Goal: Transaction & Acquisition: Purchase product/service

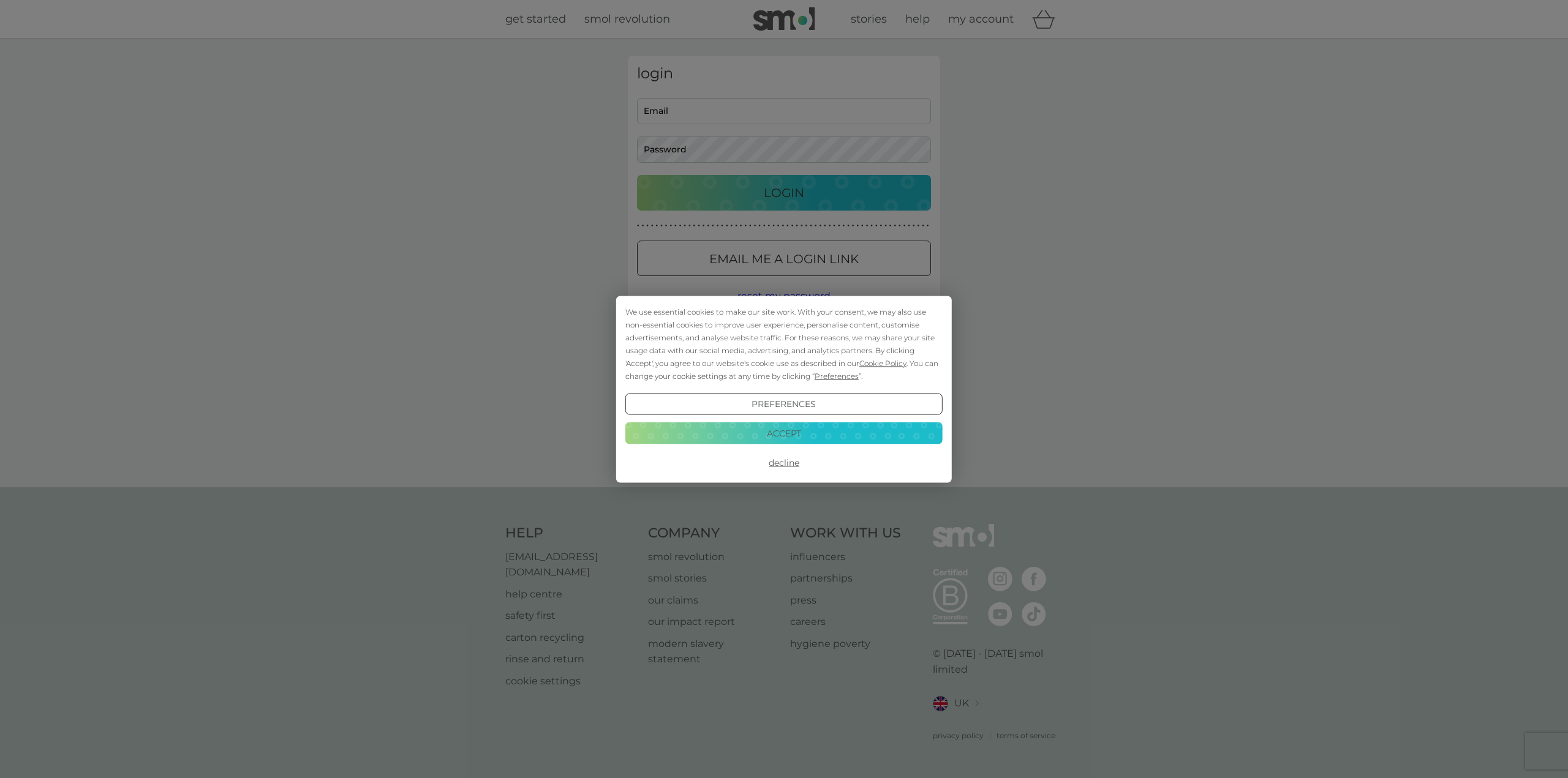
click at [841, 428] on button "Accept" at bounding box center [784, 433] width 318 height 22
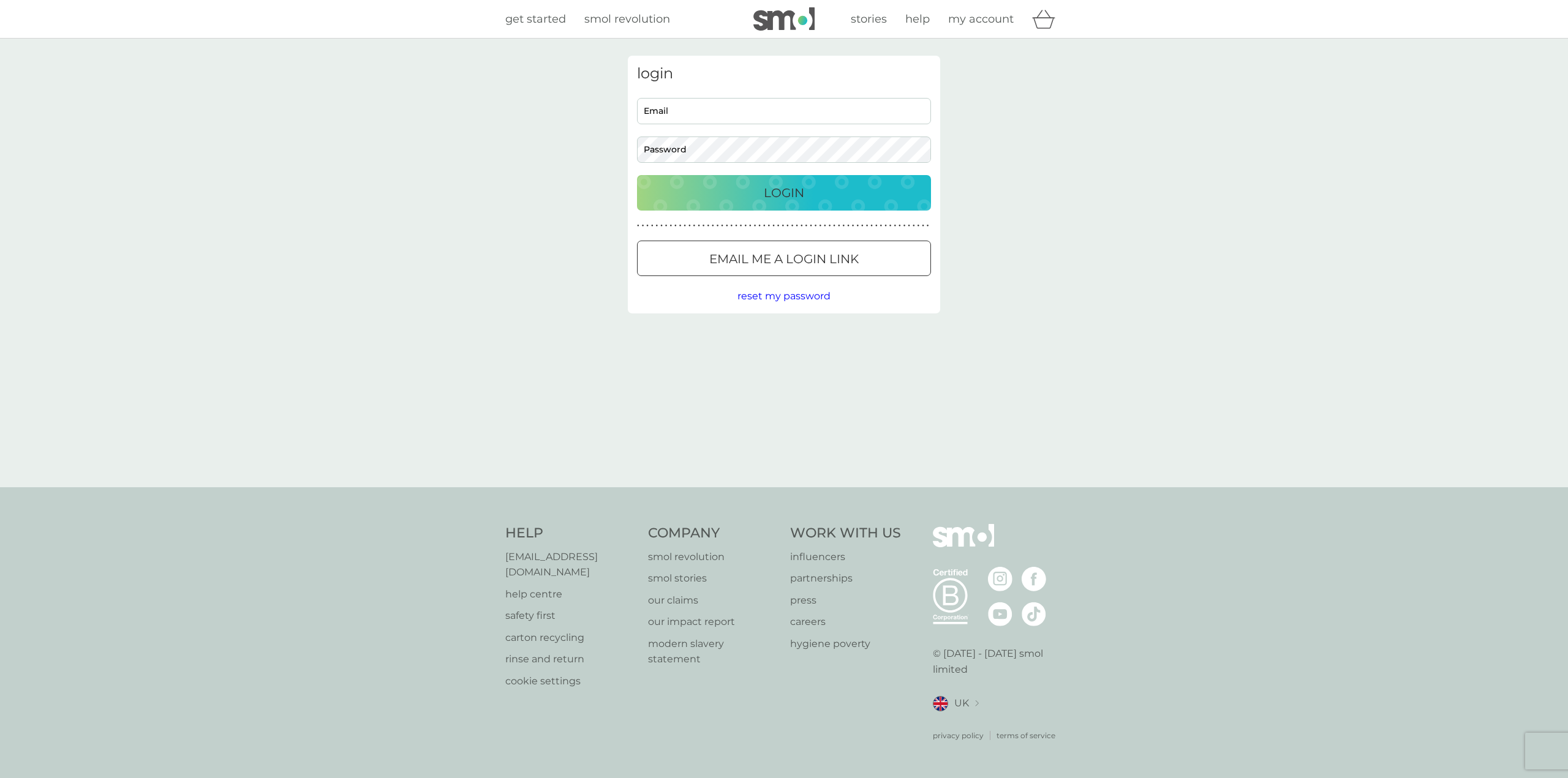
type input "[EMAIL_ADDRESS][DOMAIN_NAME]"
click at [762, 208] on button "Login" at bounding box center [784, 193] width 294 height 35
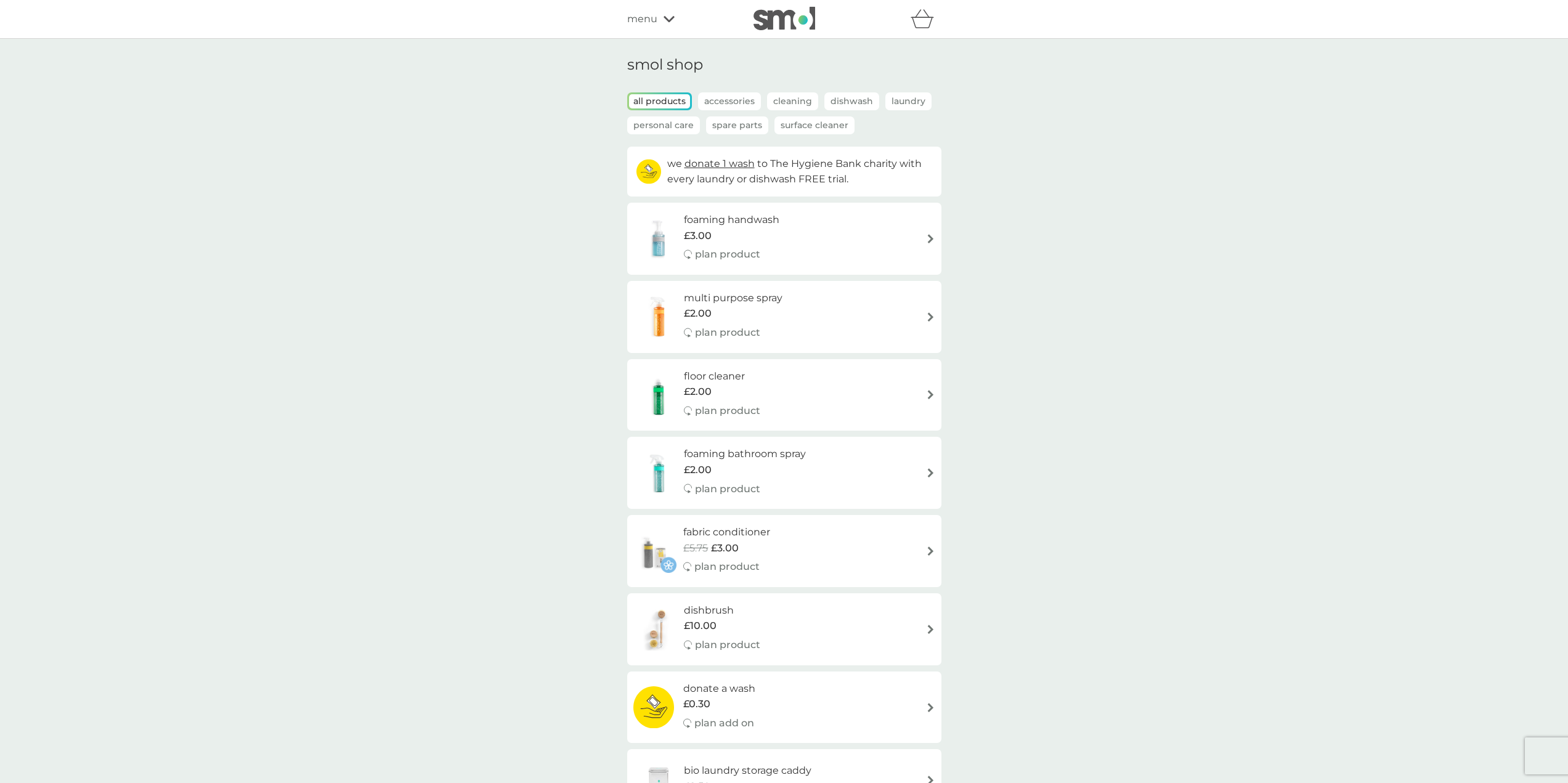
click at [921, 102] on p "Laundry" at bounding box center [908, 101] width 46 height 18
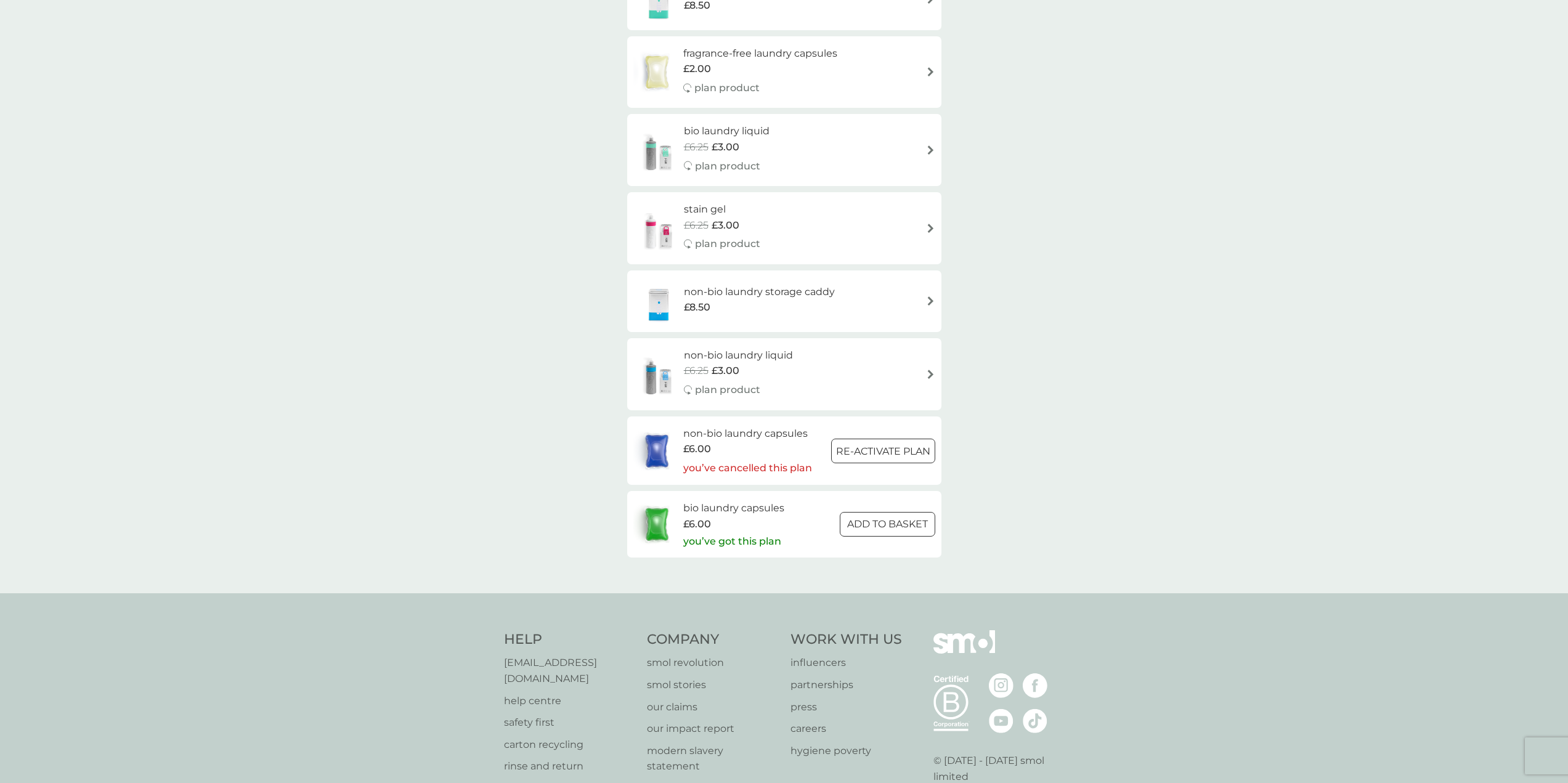
scroll to position [431, 0]
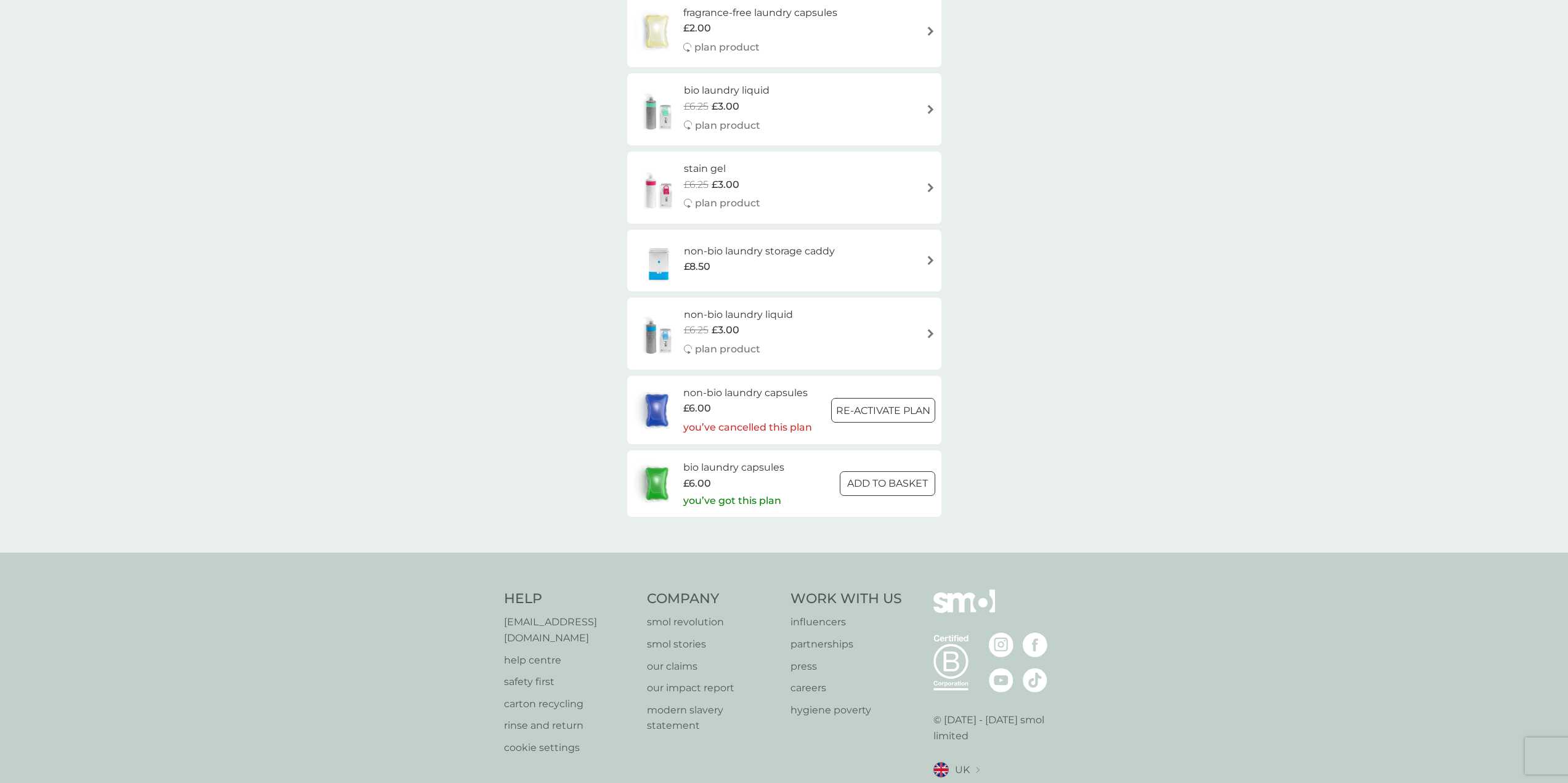
click at [769, 469] on h6 "bio laundry capsules" at bounding box center [734, 468] width 101 height 16
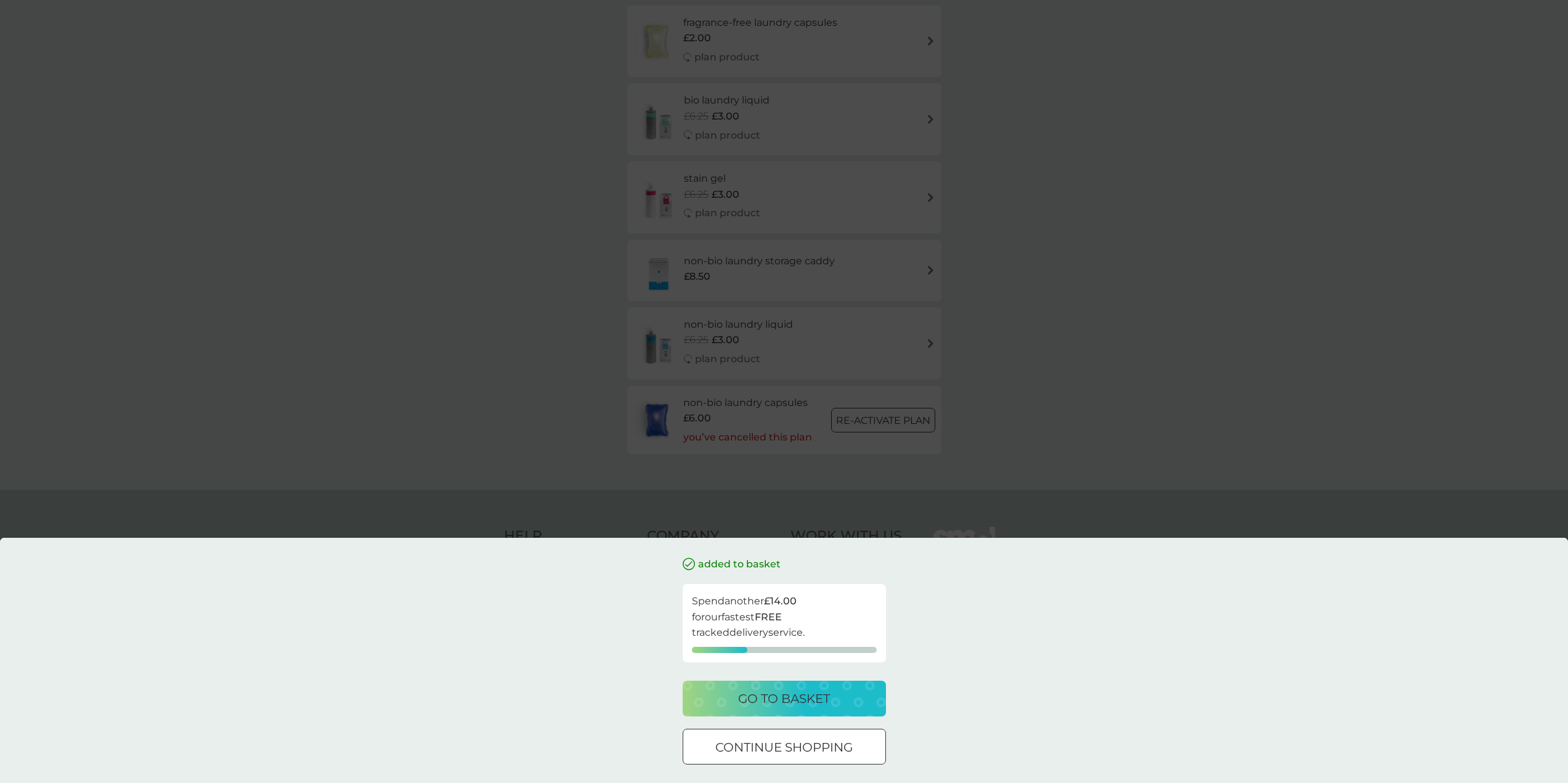
scroll to position [406, 0]
click at [1065, 474] on div "added to basket Spend another £14.00 for our fastest FREE tracked delivery serv…" at bounding box center [784, 392] width 1568 height 783
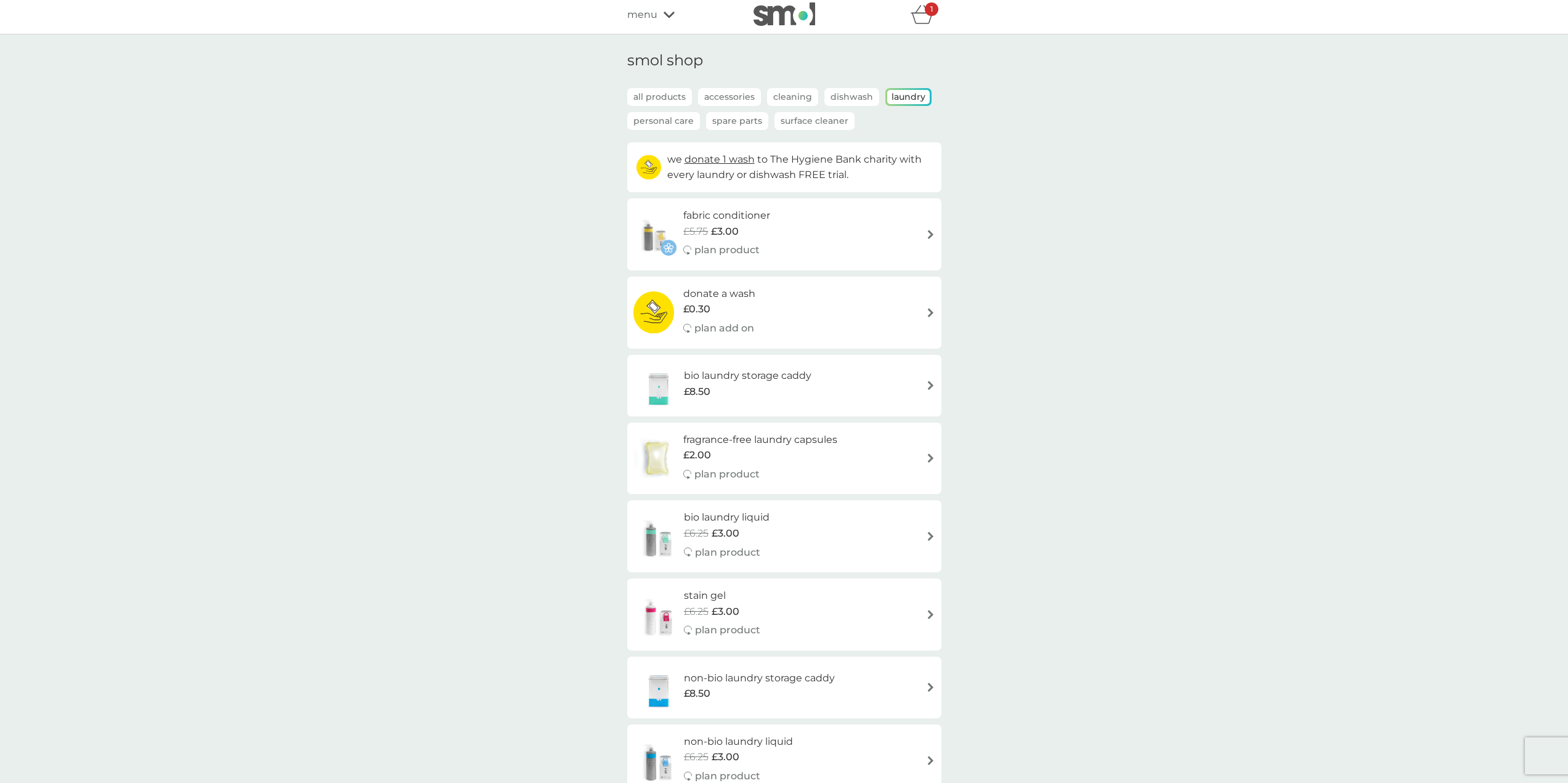
scroll to position [0, 0]
click at [660, 621] on img at bounding box center [658, 619] width 51 height 43
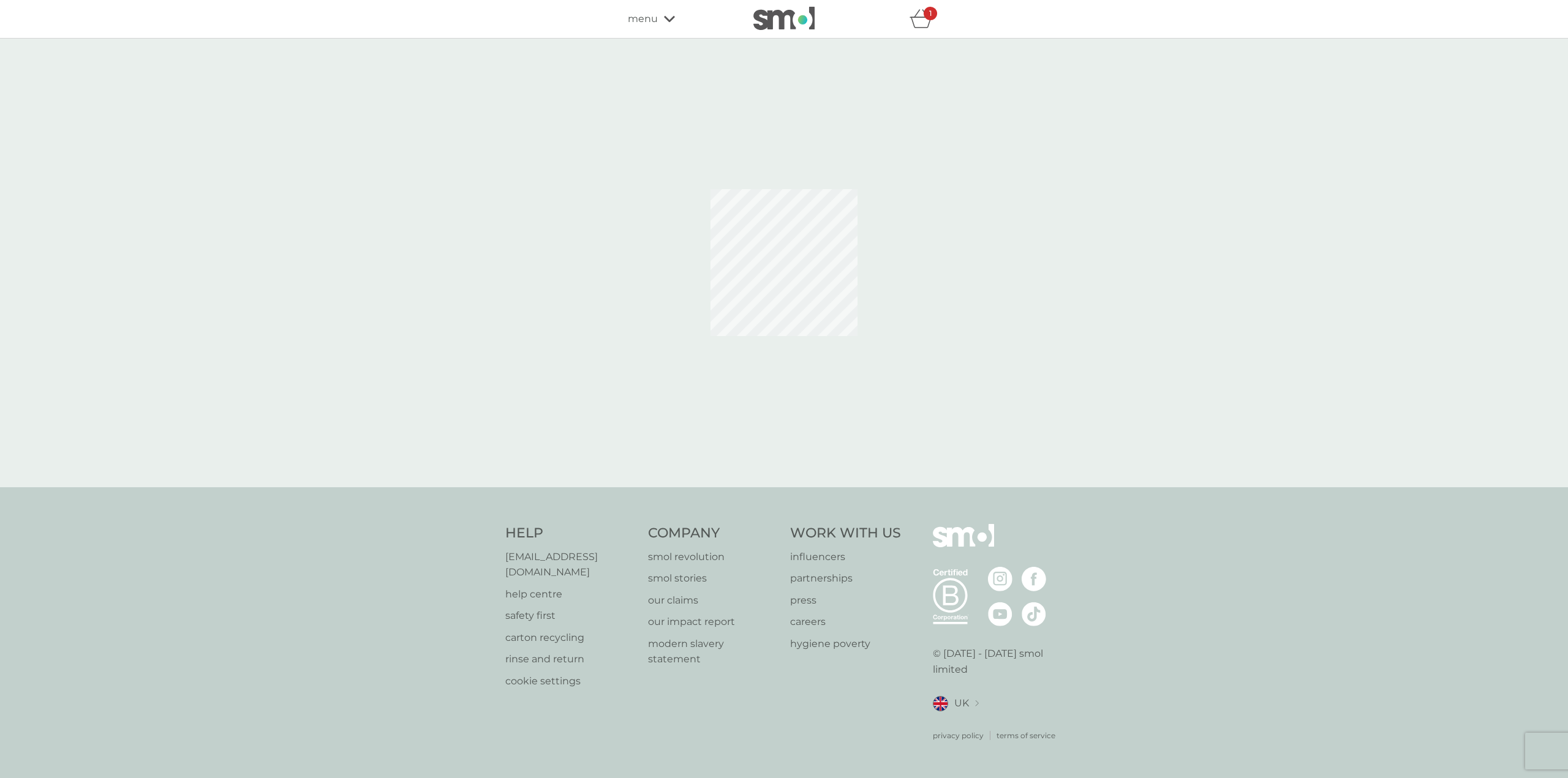
select select "182"
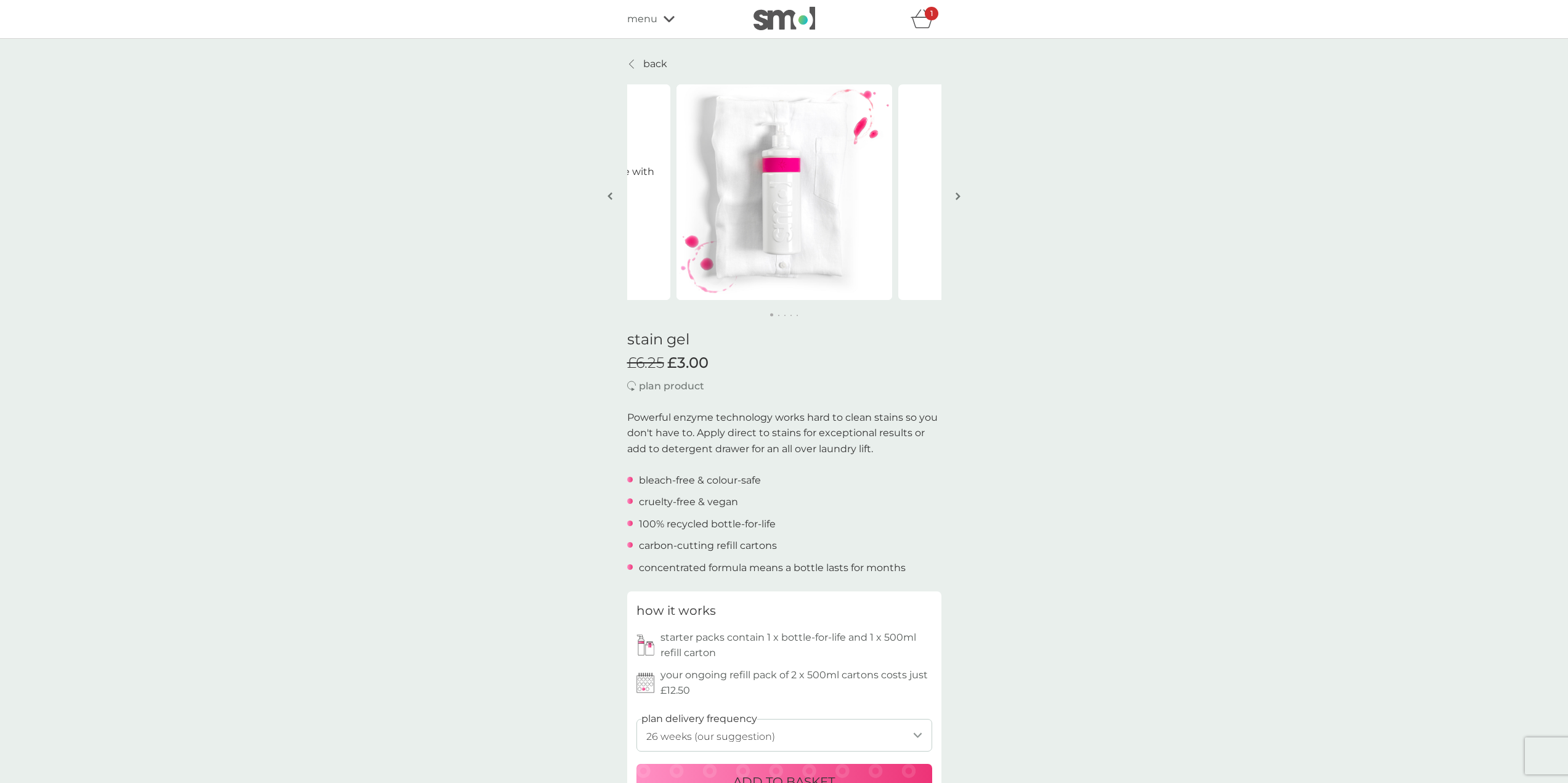
click at [956, 198] on img "button" at bounding box center [958, 196] width 5 height 9
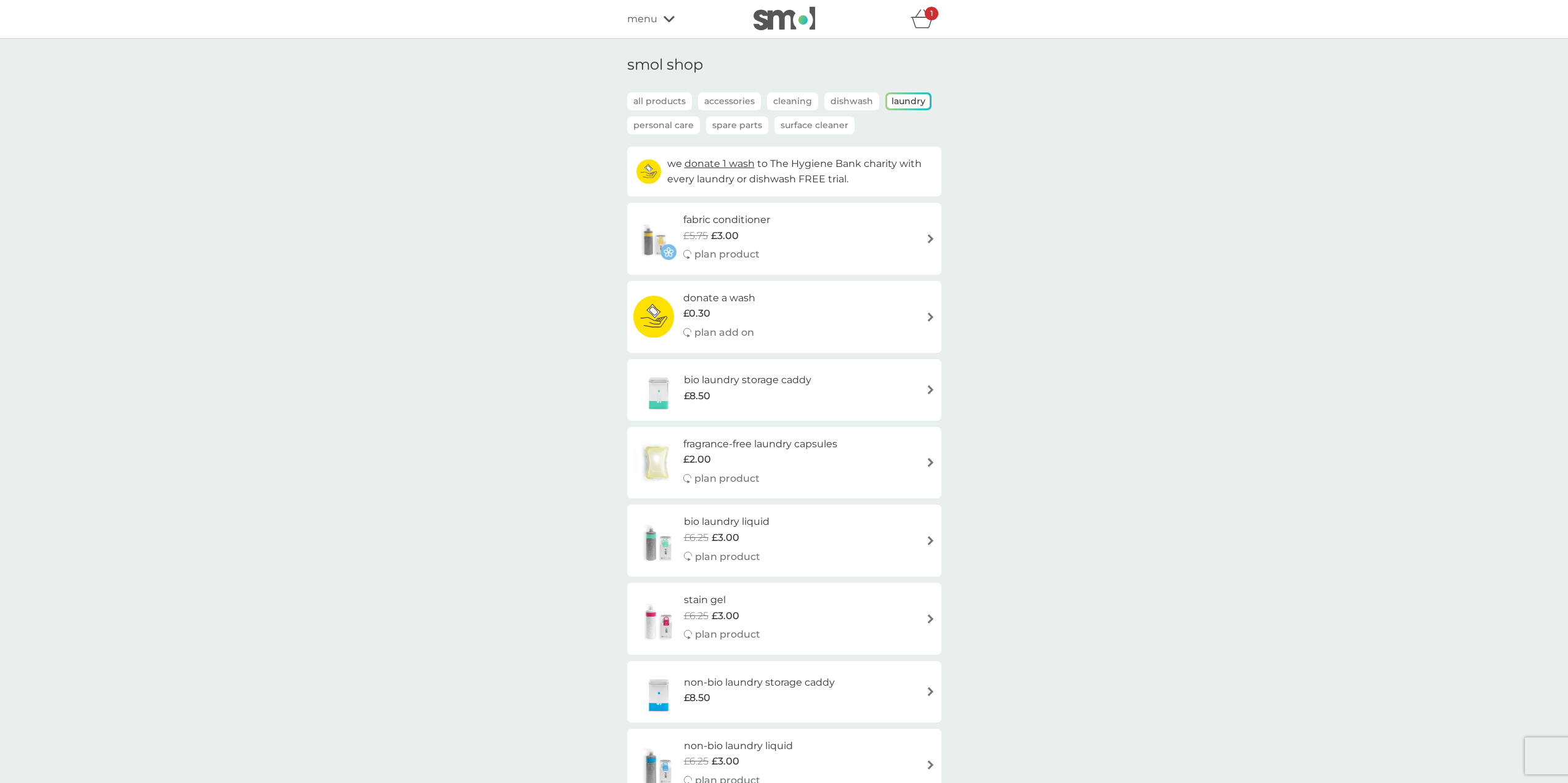
click at [933, 20] on div "1" at bounding box center [931, 14] width 14 height 14
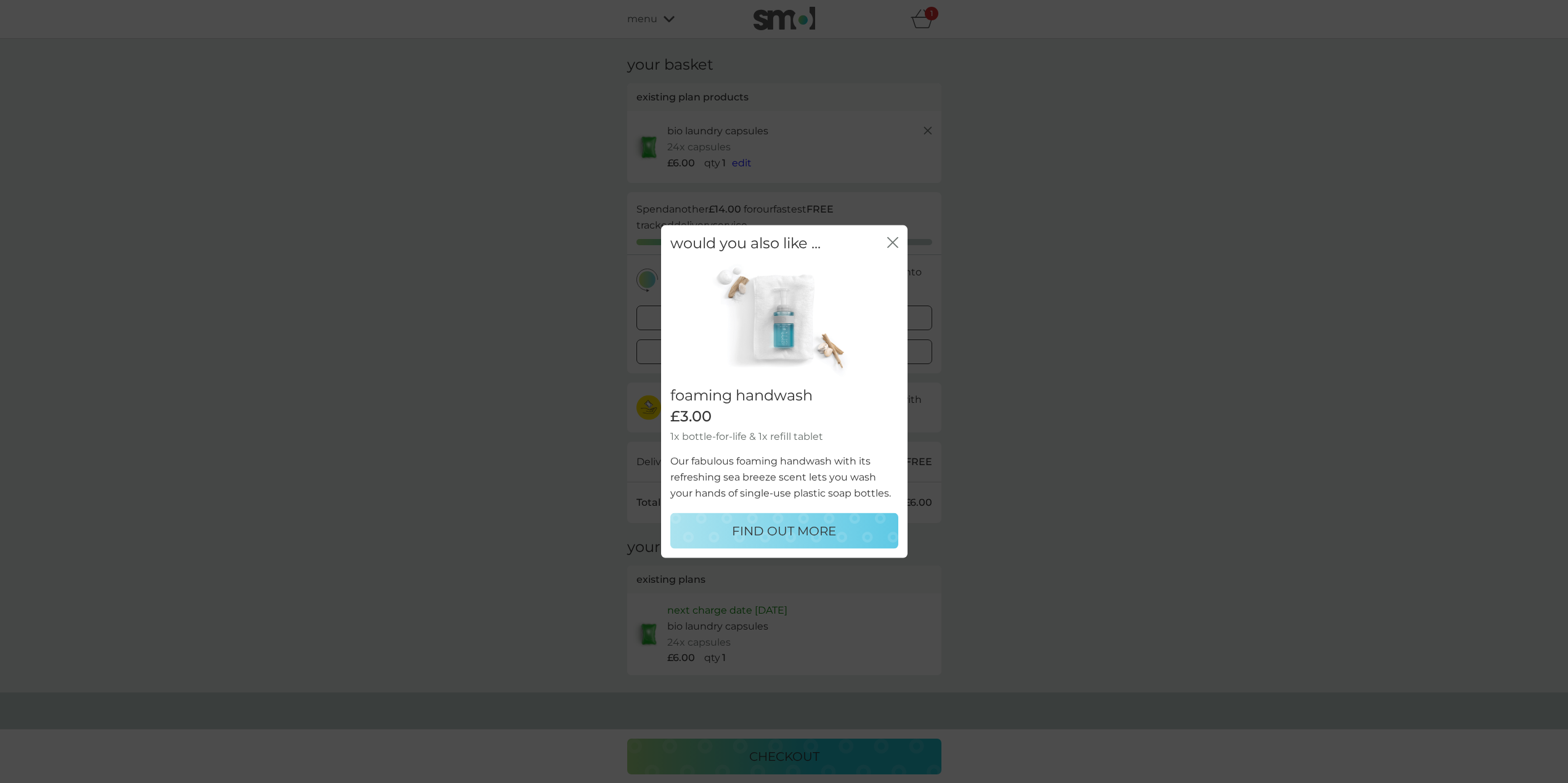
click at [889, 242] on icon "close" at bounding box center [893, 242] width 11 height 11
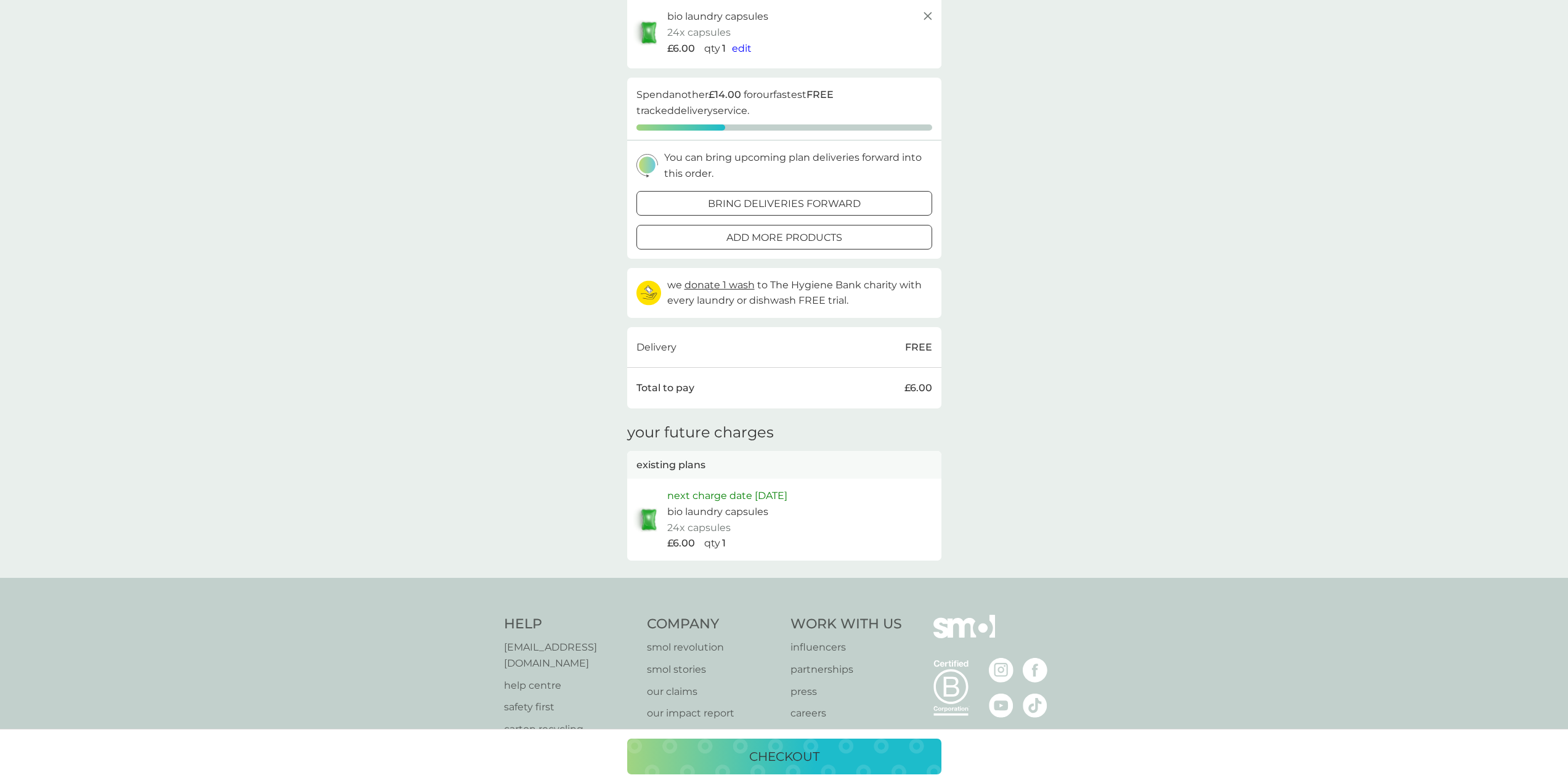
scroll to position [123, 0]
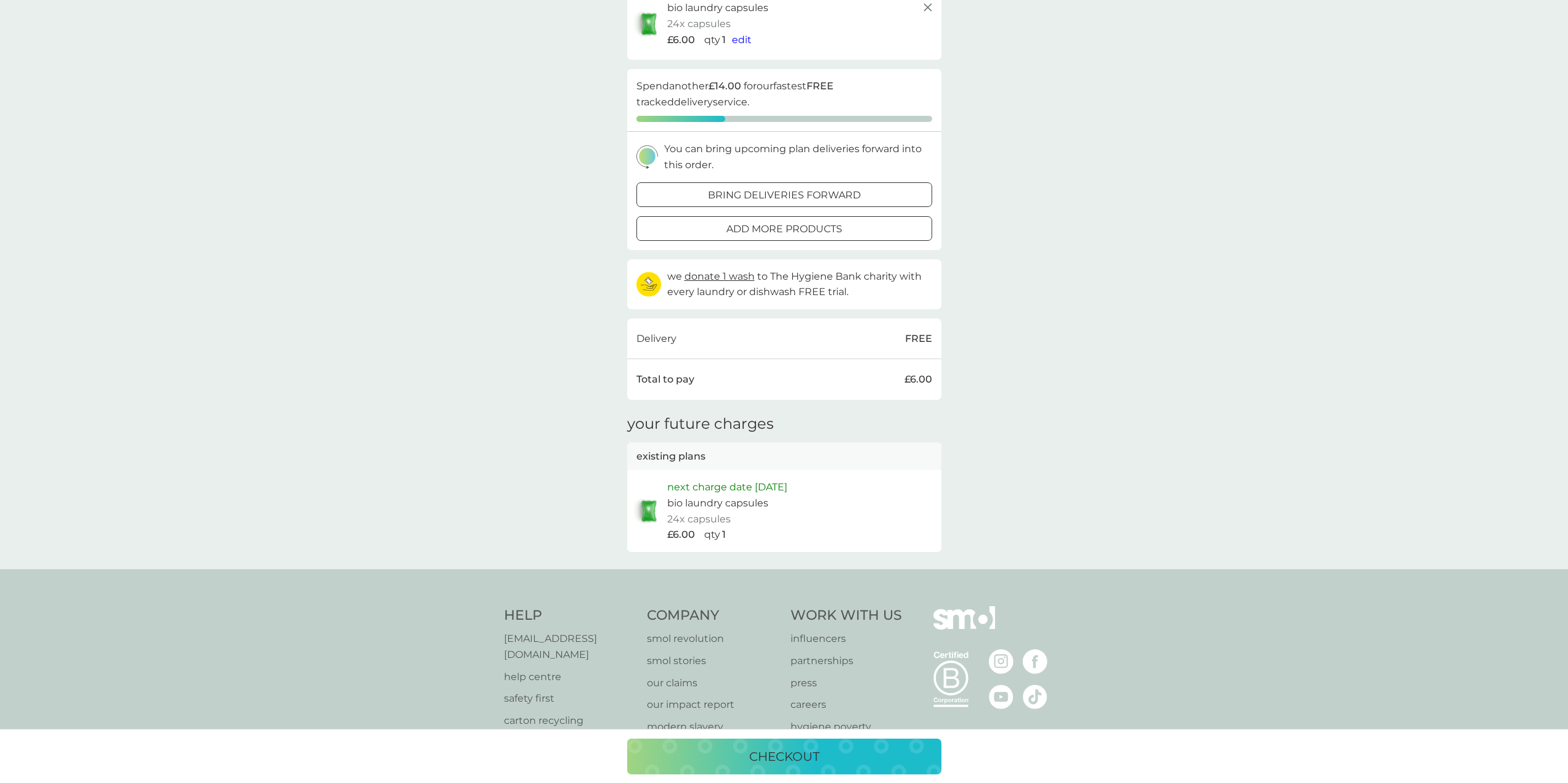
click at [766, 759] on p "checkout" at bounding box center [784, 757] width 71 height 20
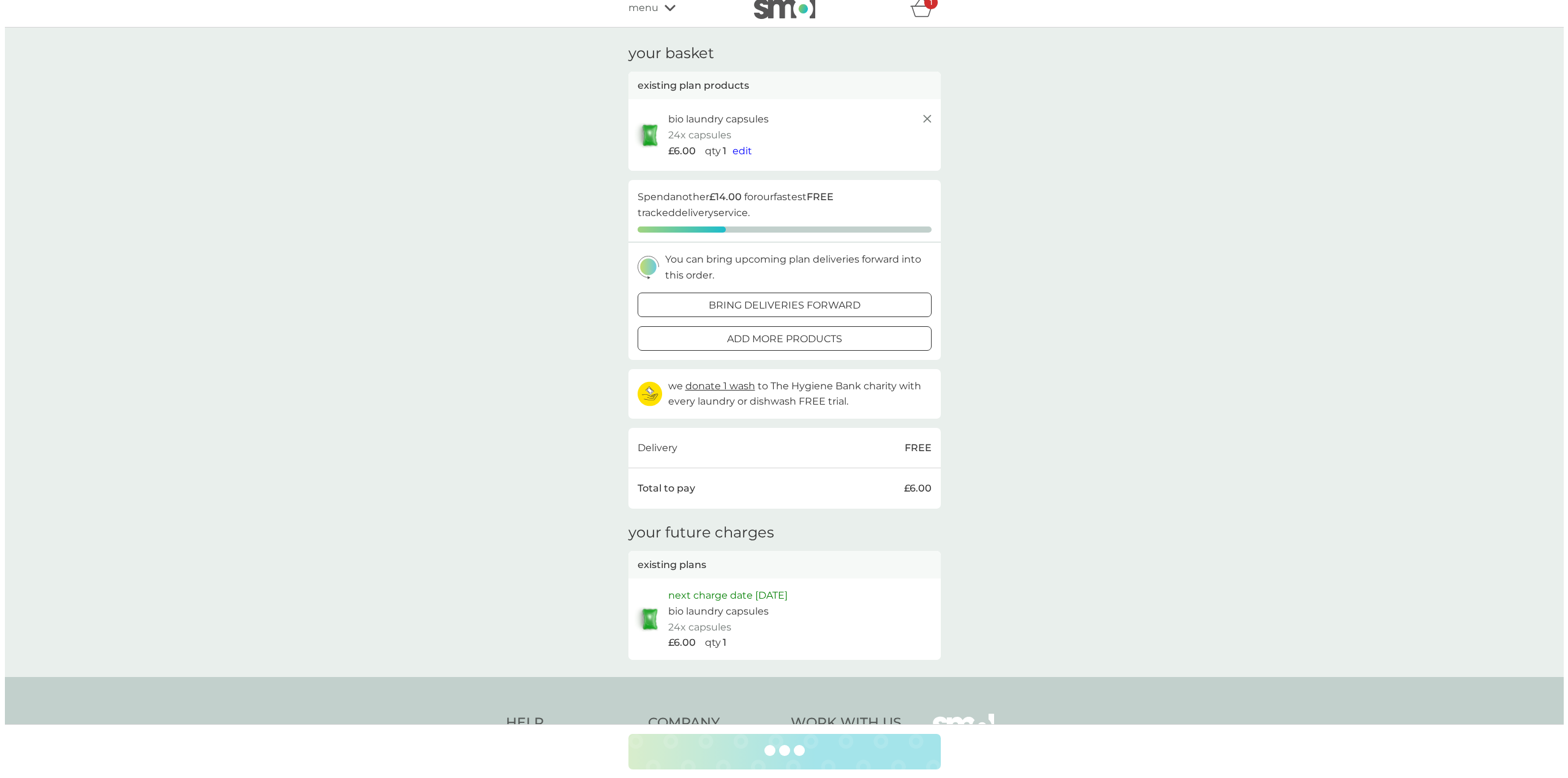
scroll to position [0, 0]
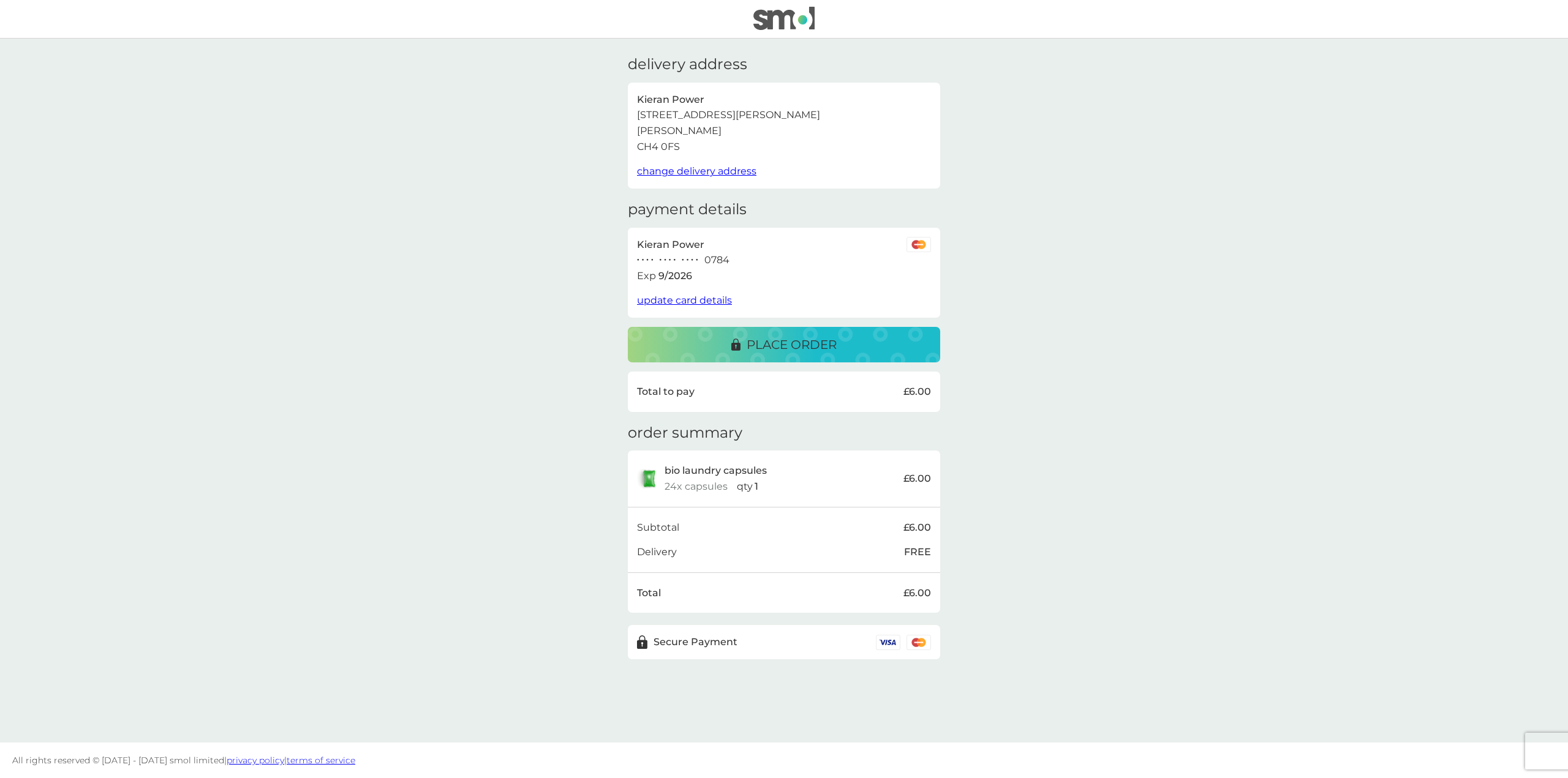
click at [797, 343] on p "place order" at bounding box center [791, 345] width 90 height 20
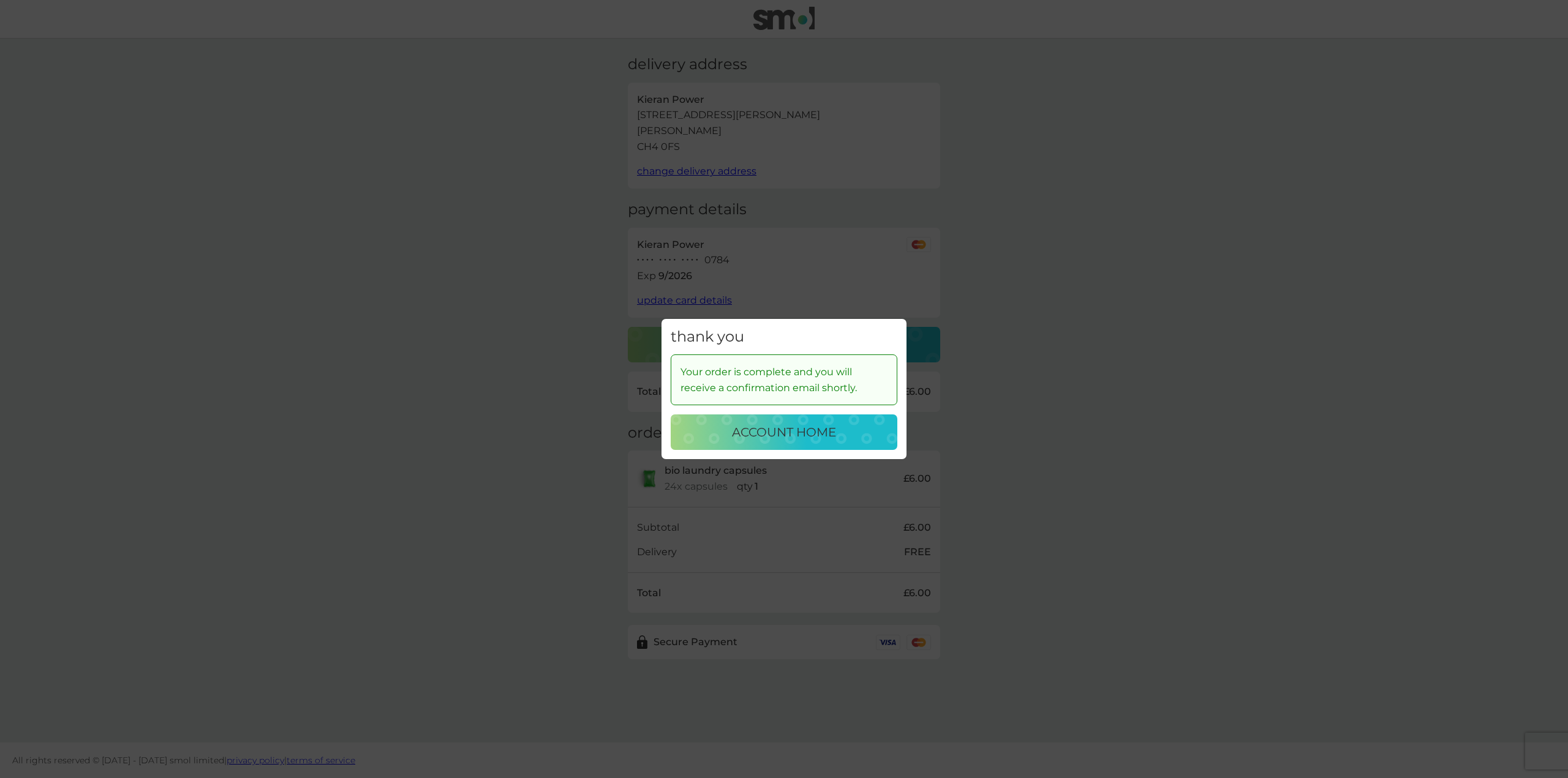
click at [773, 436] on p "account home" at bounding box center [784, 432] width 104 height 20
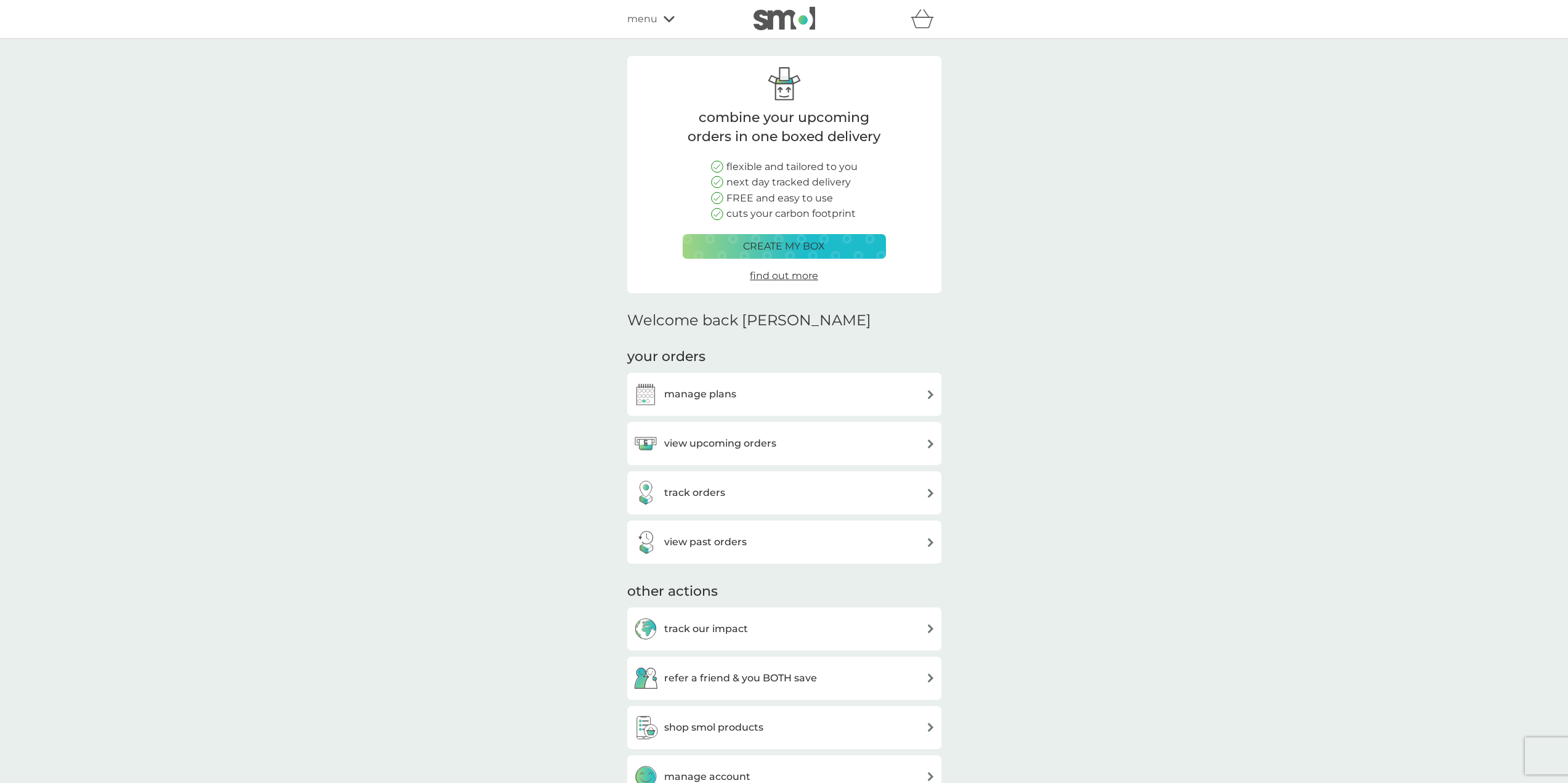
click at [782, 449] on div "view upcoming orders" at bounding box center [784, 444] width 302 height 25
click at [777, 553] on div "view past orders" at bounding box center [784, 542] width 302 height 25
